Goal: Navigation & Orientation: Understand site structure

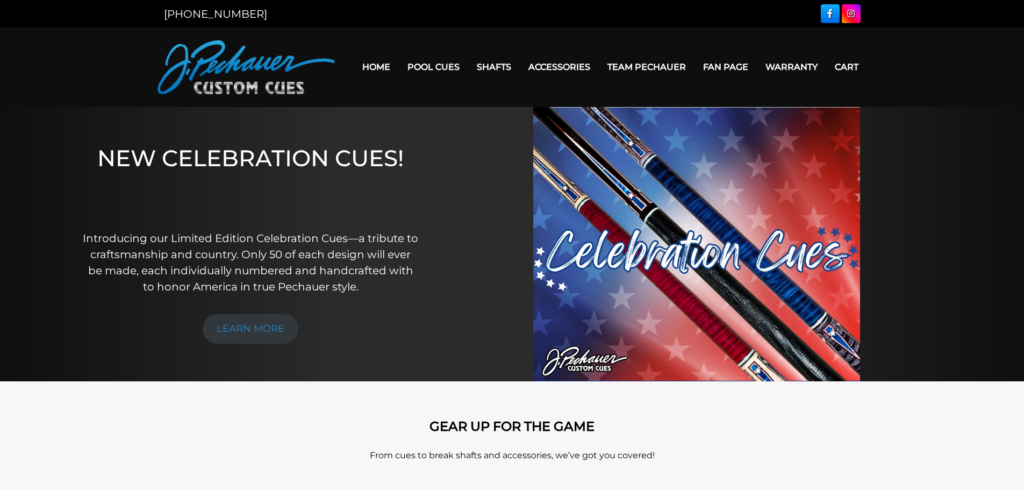
click at [658, 63] on link "Team Pechauer" at bounding box center [647, 66] width 96 height 27
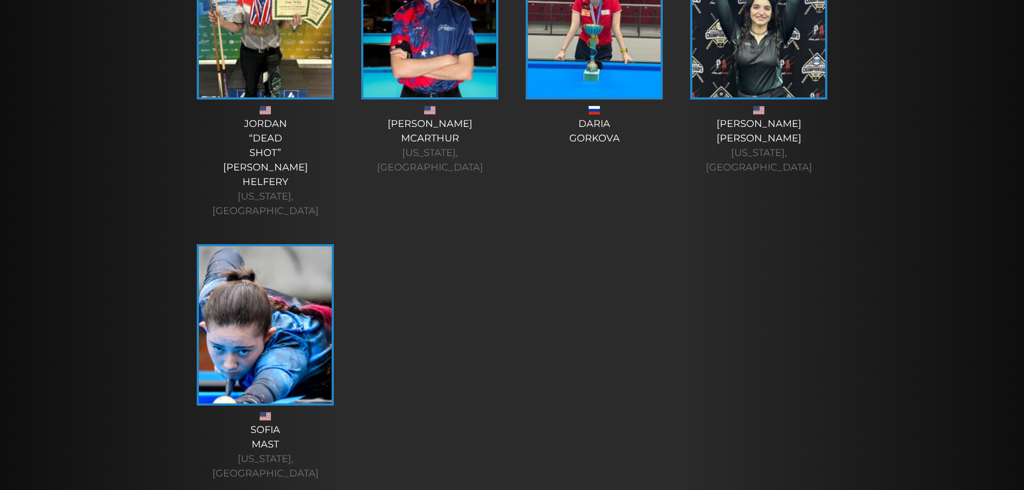
scroll to position [3975, 0]
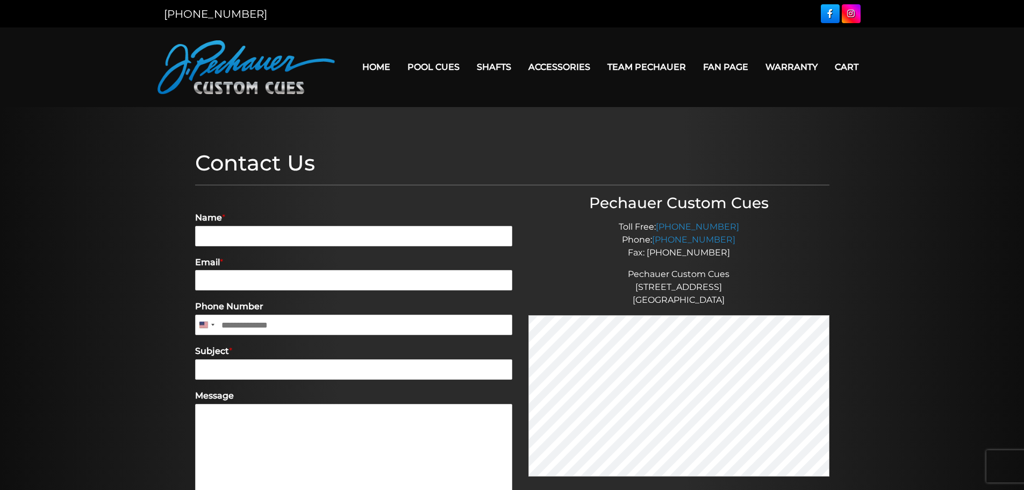
click at [726, 60] on link "Fan Page" at bounding box center [726, 66] width 62 height 27
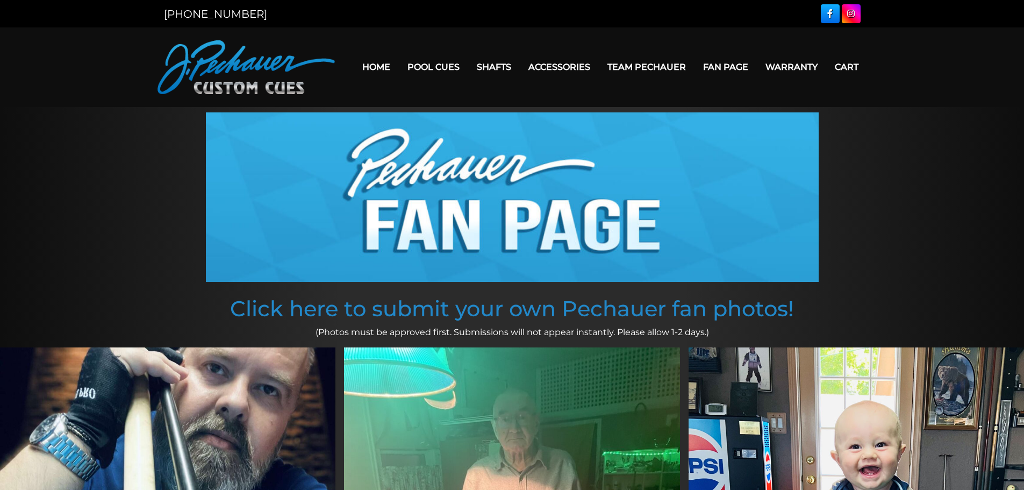
click at [385, 64] on link "Home" at bounding box center [376, 66] width 45 height 27
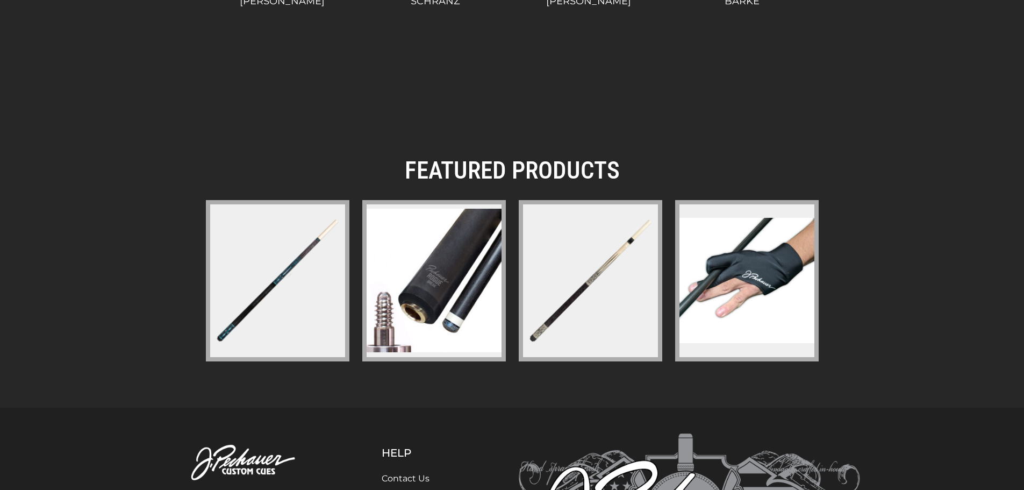
scroll to position [1558, 0]
